Goal: Check status

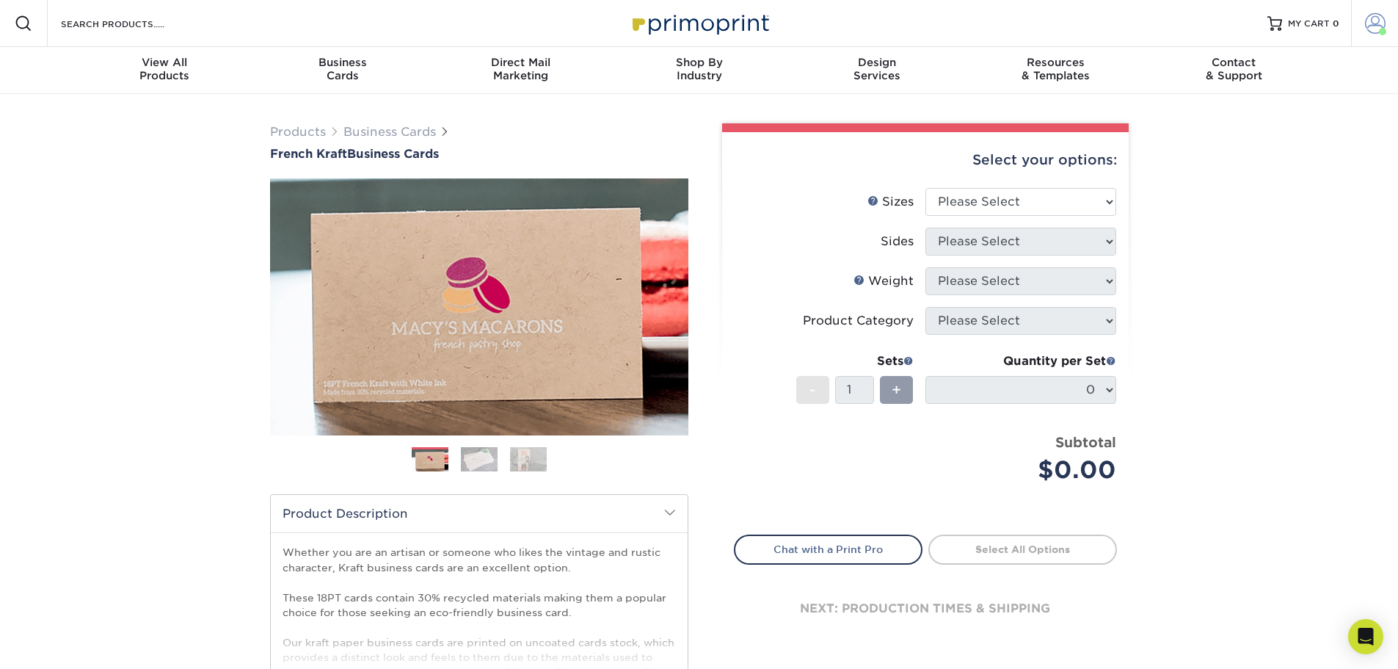
click at [1369, 21] on span at bounding box center [1375, 23] width 21 height 21
click at [1336, 348] on div "Products Business Cards French Kraft Business Cards Previous Next" at bounding box center [699, 486] width 1398 height 784
click at [1361, 25] on link "Account" at bounding box center [1374, 23] width 47 height 47
click at [1281, 112] on link "Account Dashboard" at bounding box center [1288, 122] width 184 height 20
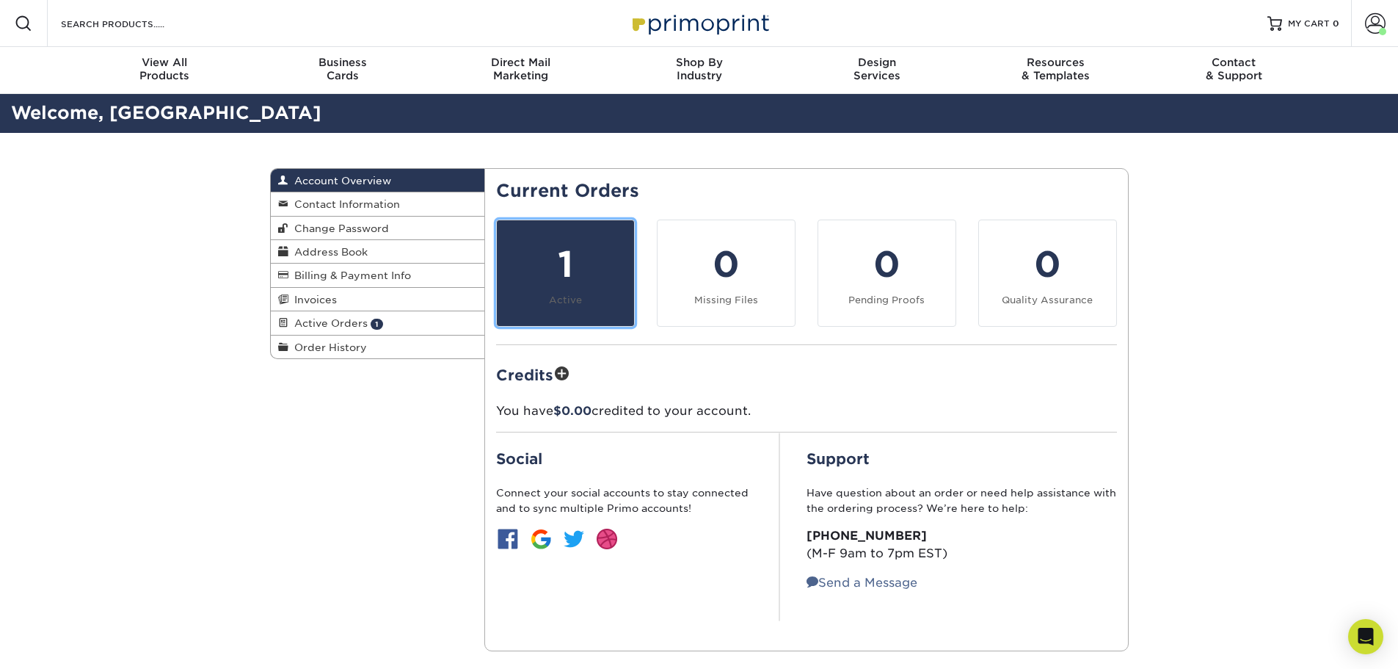
click at [554, 296] on small "Active" at bounding box center [565, 299] width 33 height 11
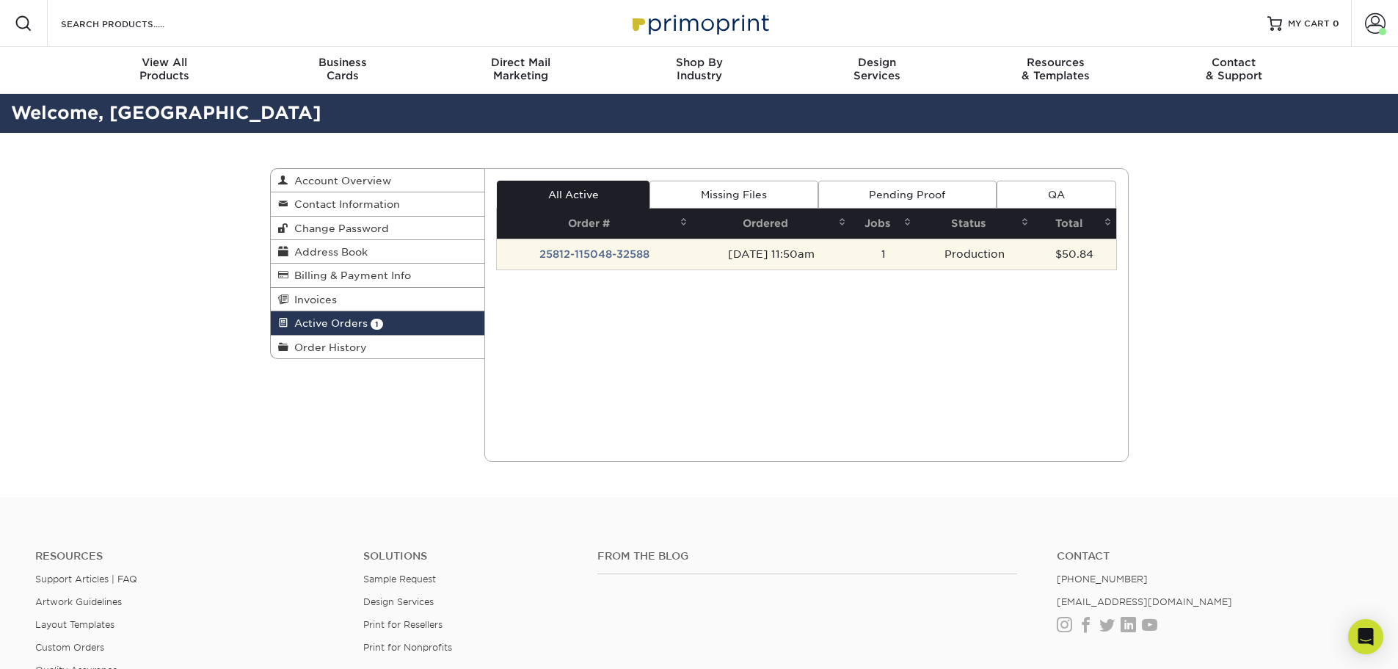
click at [624, 250] on td "25812-115048-32588" at bounding box center [594, 253] width 195 height 31
